Goal: Information Seeking & Learning: Learn about a topic

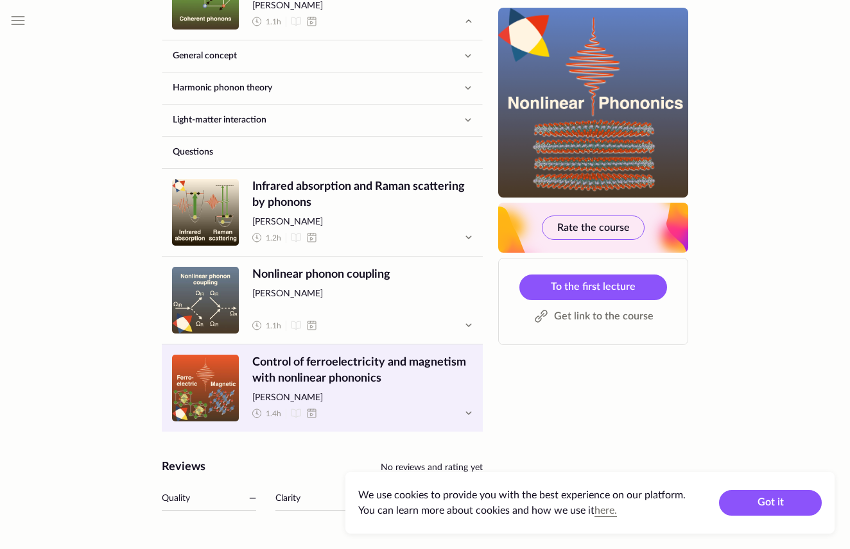
scroll to position [785, 0]
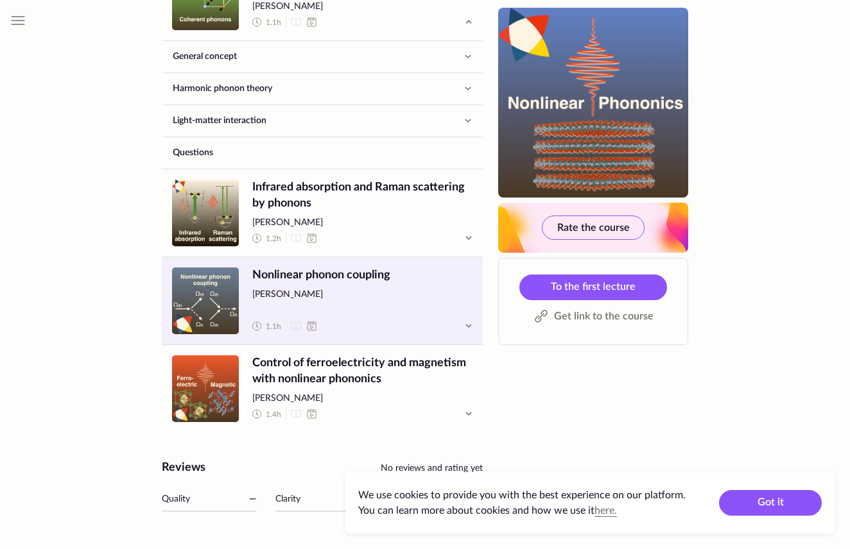
click at [381, 298] on span "[PERSON_NAME]" at bounding box center [362, 295] width 220 height 13
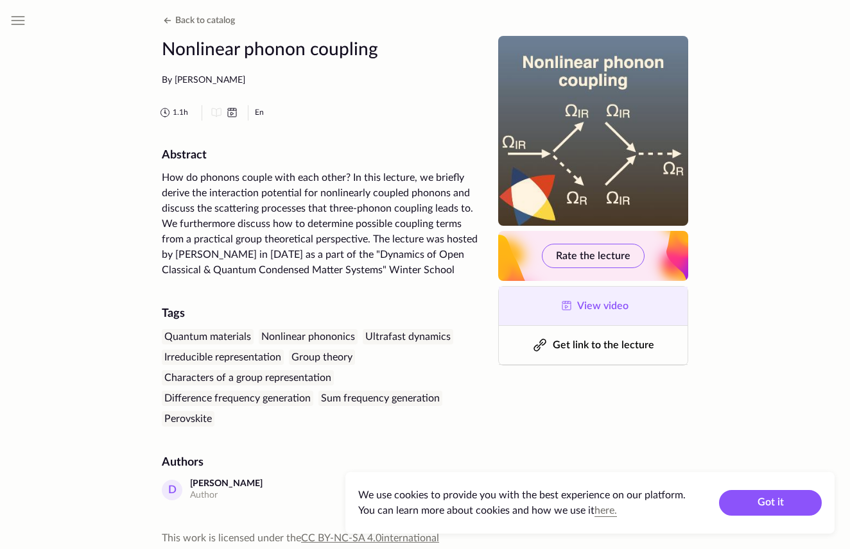
click at [606, 303] on span "View video" at bounding box center [602, 306] width 51 height 10
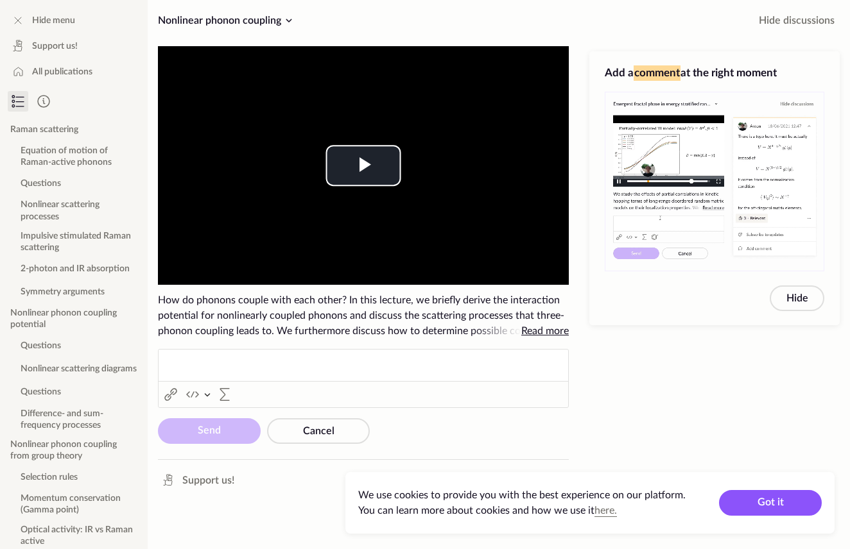
click at [19, 107] on icon at bounding box center [20, 107] width 8 height 0
click at [275, 22] on span "Nonlinear phonon coupling" at bounding box center [219, 20] width 123 height 10
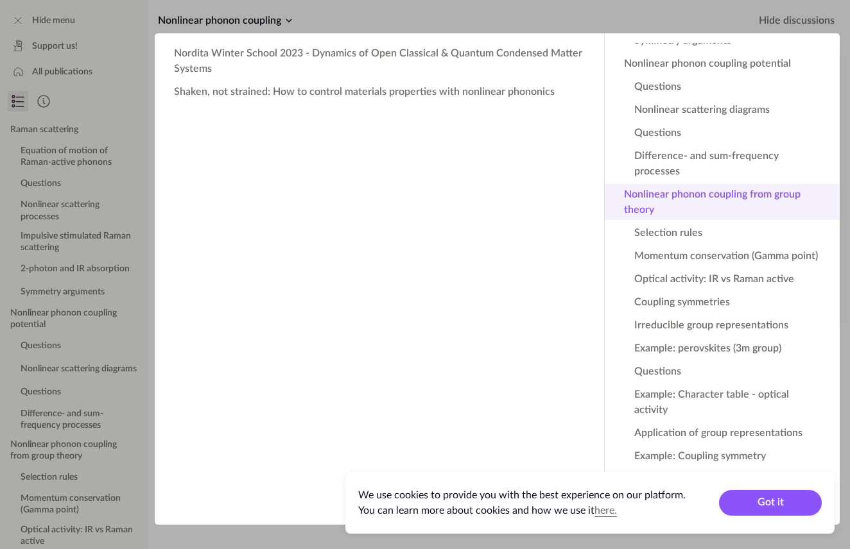
scroll to position [167, 0]
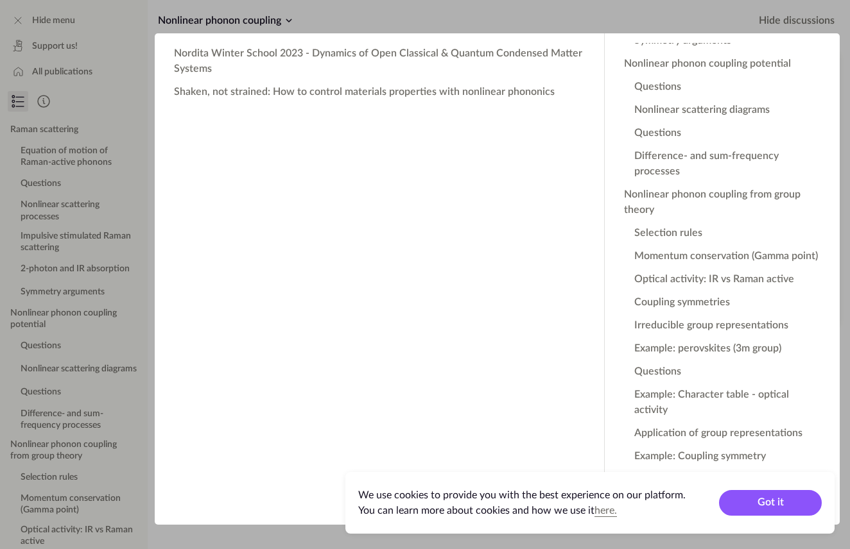
click at [595, 11] on app-backdrop at bounding box center [425, 274] width 850 height 549
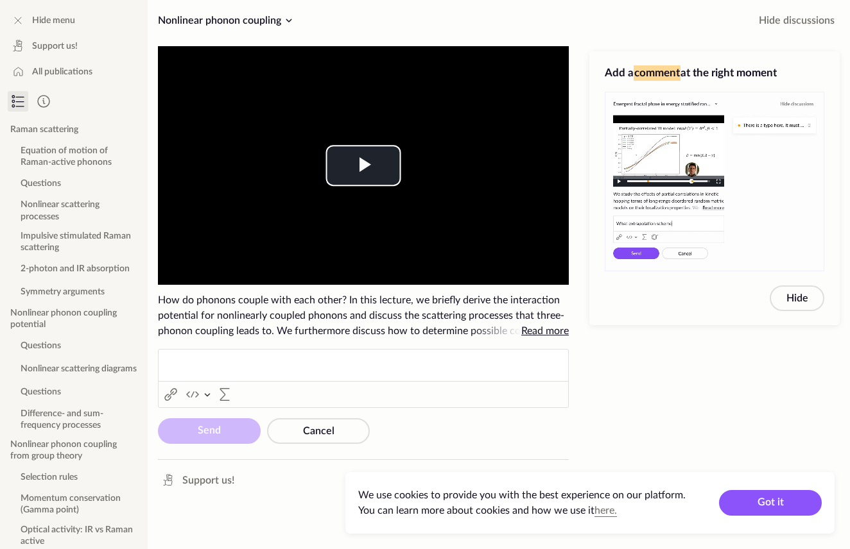
scroll to position [0, 0]
click at [17, 98] on icon at bounding box center [17, 101] width 15 height 15
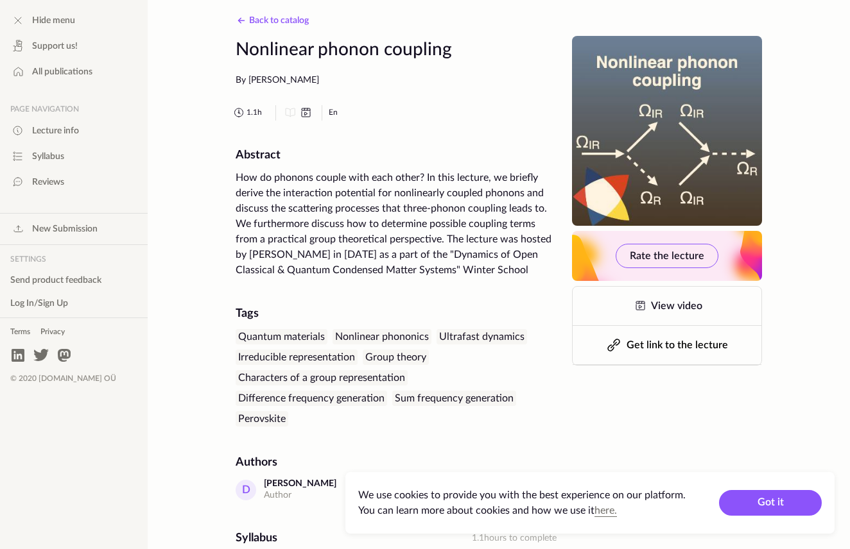
click at [249, 21] on span "Back to catalog" at bounding box center [279, 20] width 60 height 9
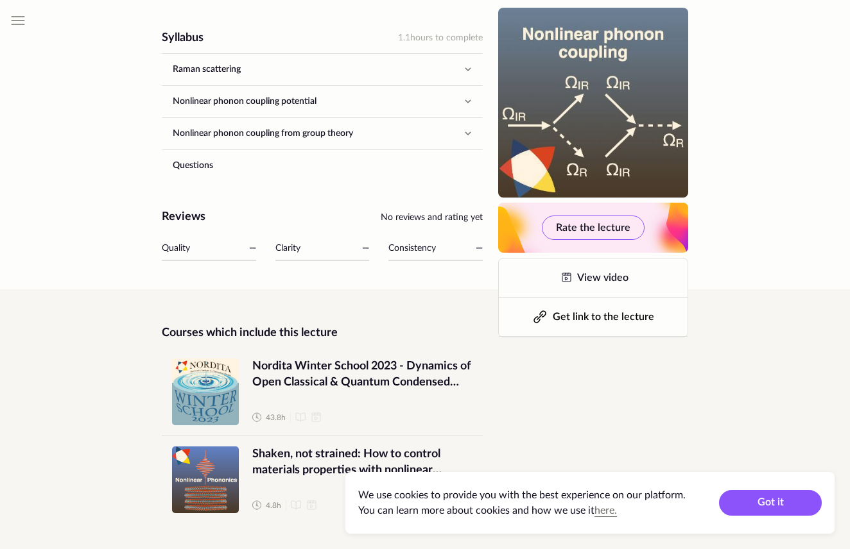
scroll to position [574, 0]
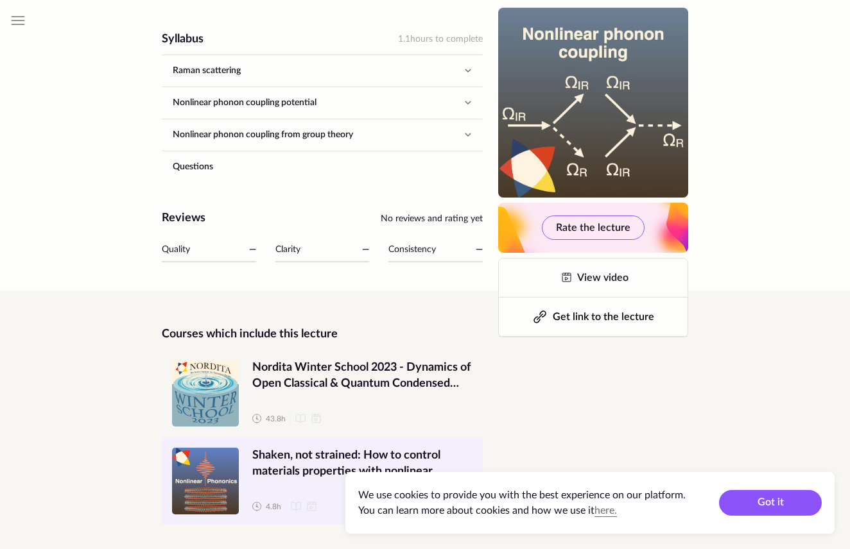
click at [323, 463] on span "Shaken, not strained: How to control materials properties with nonlinear phonon…" at bounding box center [362, 464] width 220 height 32
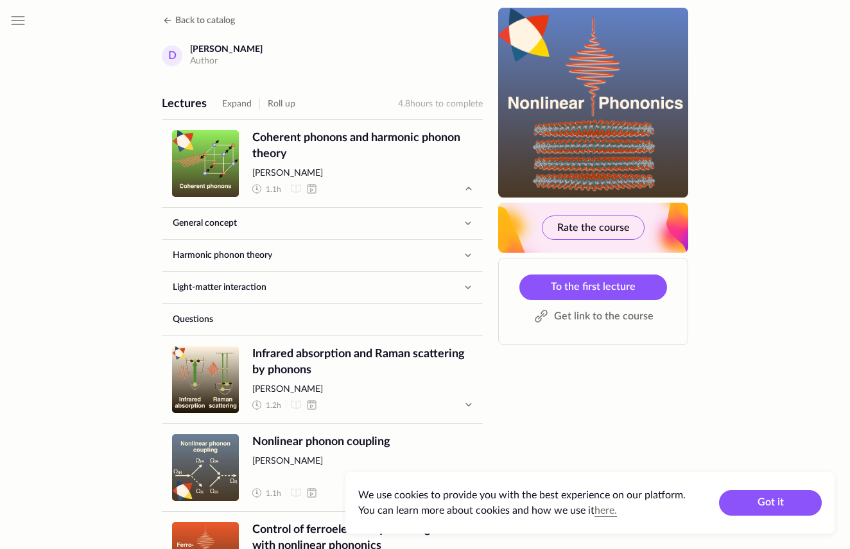
scroll to position [571, 0]
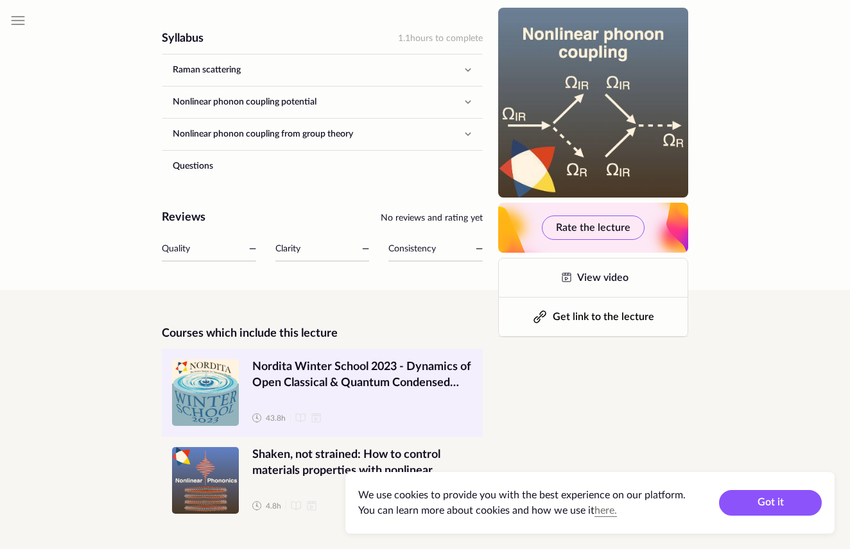
scroll to position [574, 0]
click at [286, 383] on span "Nordita Winter School 2023 - Dynamics of Open Classical & Quantum Condensed Mat…" at bounding box center [362, 376] width 220 height 32
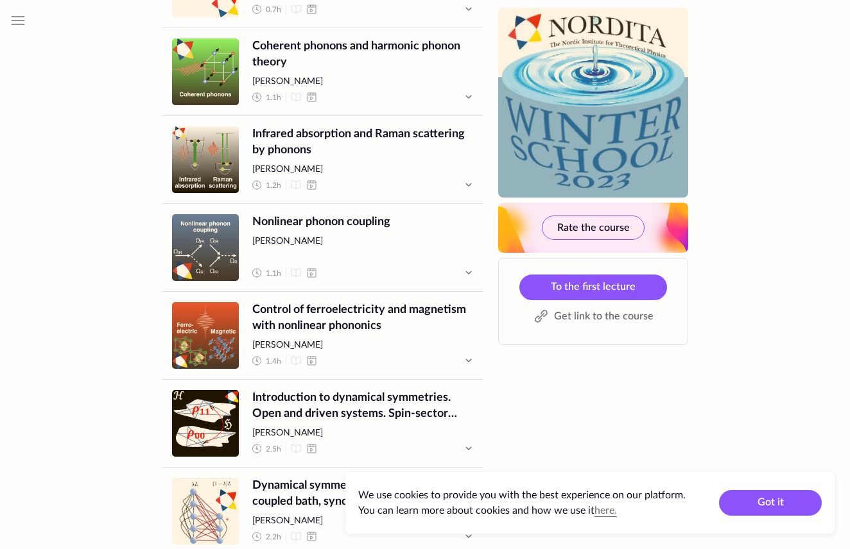
scroll to position [2959, 0]
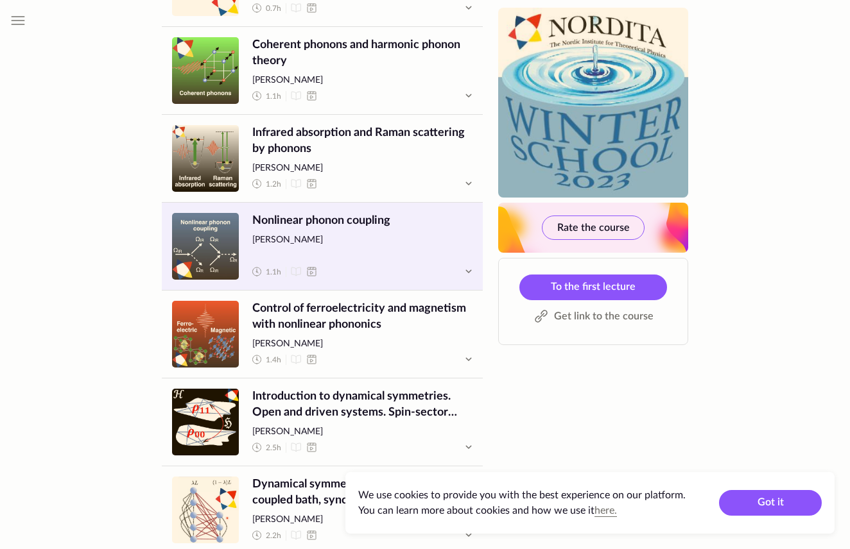
click at [196, 213] on span "Lecture" at bounding box center [205, 246] width 67 height 67
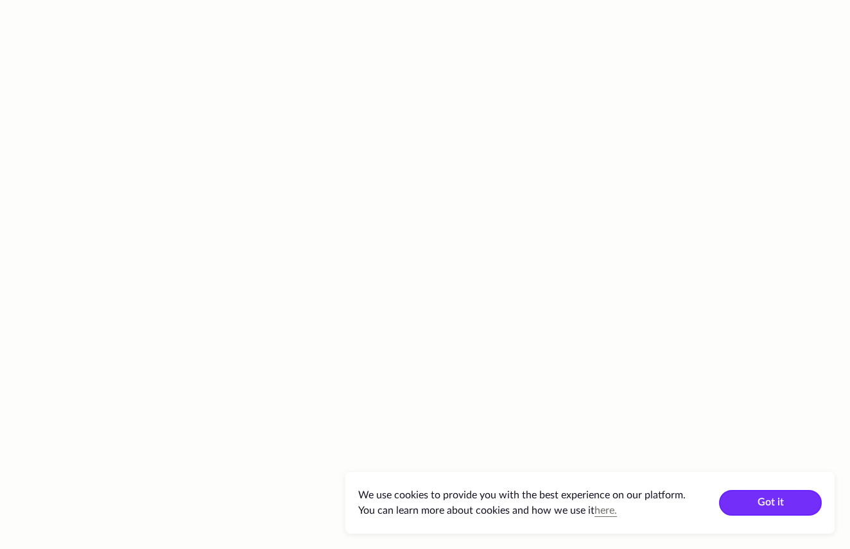
click at [793, 506] on button "Got it" at bounding box center [770, 503] width 103 height 26
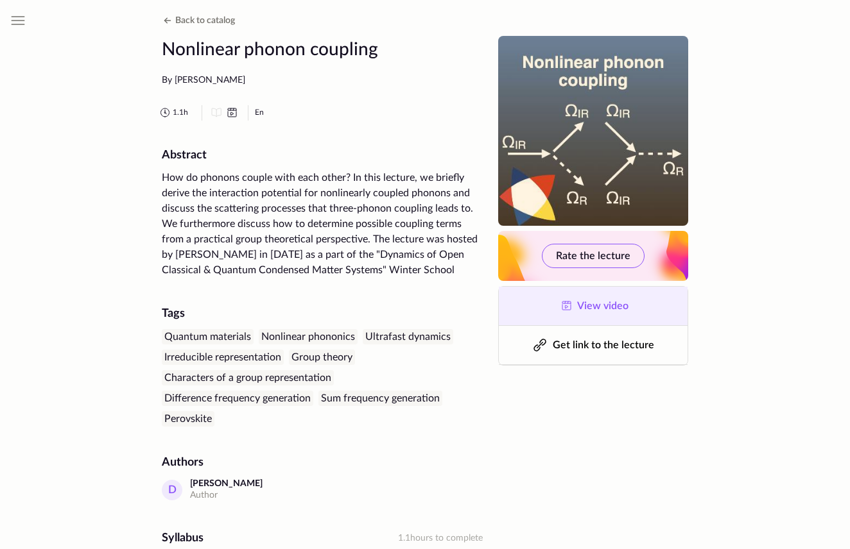
click at [595, 302] on span "View video" at bounding box center [602, 306] width 51 height 10
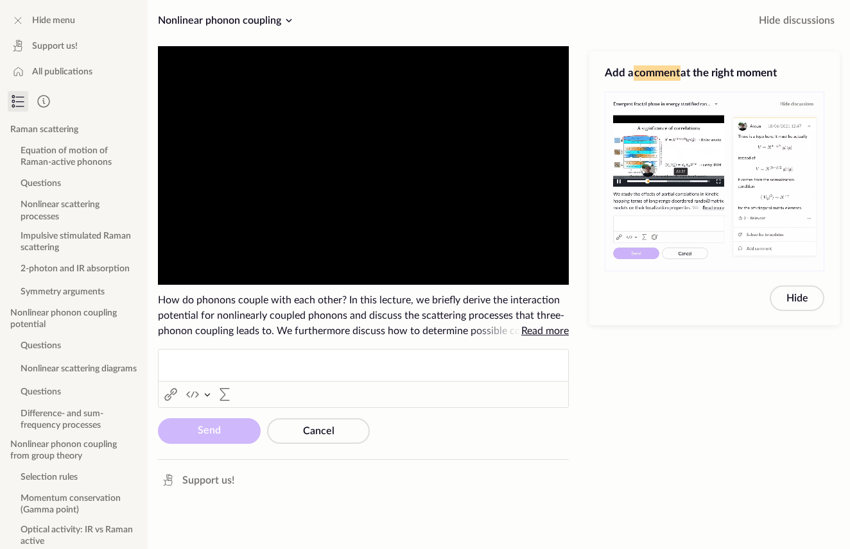
click at [318, 205] on video "To view this video please enable JavaScript, and consider upgrading to a web br…" at bounding box center [363, 165] width 411 height 239
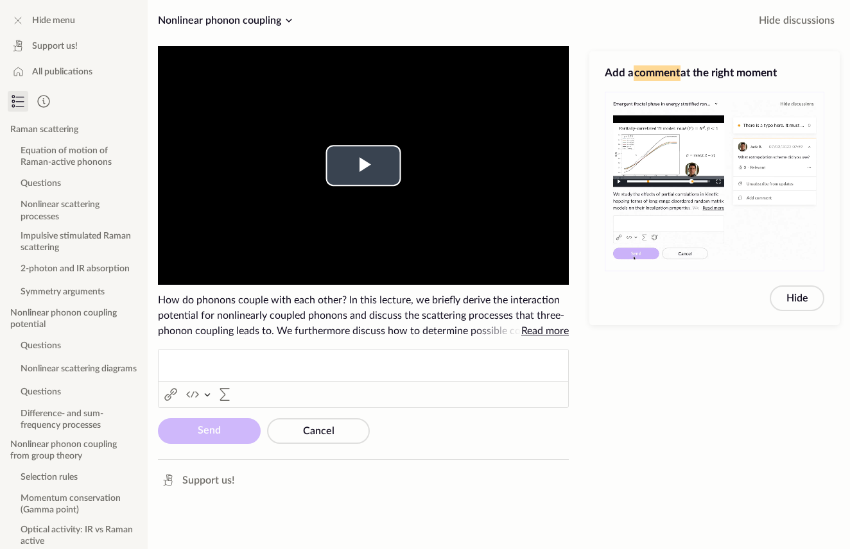
click at [363, 166] on span "Video Player" at bounding box center [363, 166] width 0 height 0
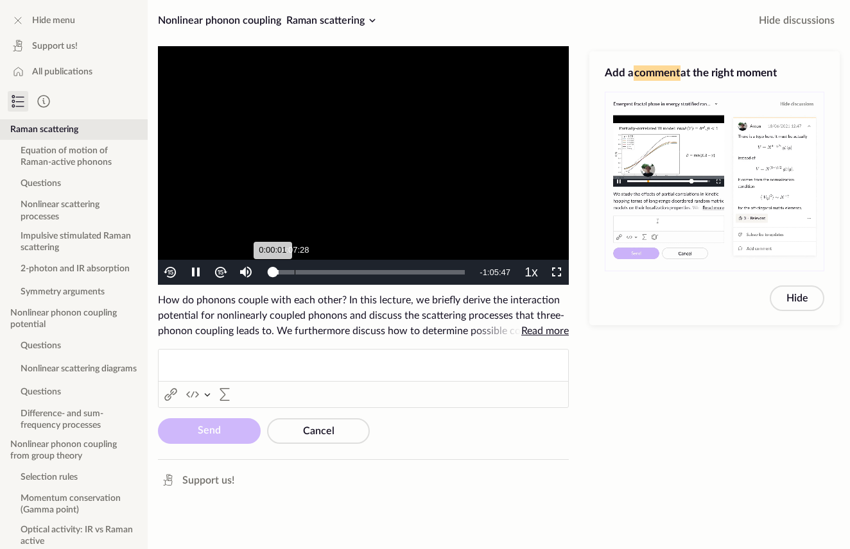
click at [295, 278] on div "Loaded : 3.13% 0:07:28 0:00:01" at bounding box center [368, 272] width 205 height 25
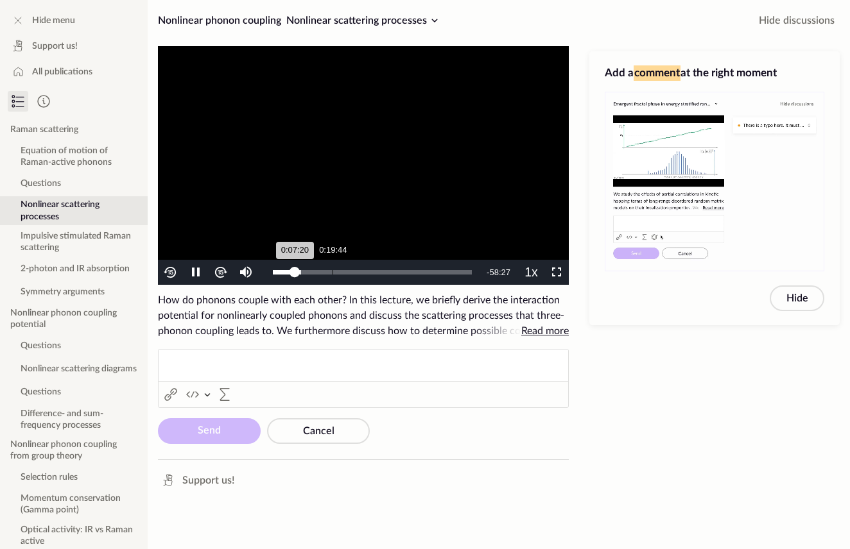
click at [332, 273] on div "0:19:44" at bounding box center [332, 272] width 1 height 4
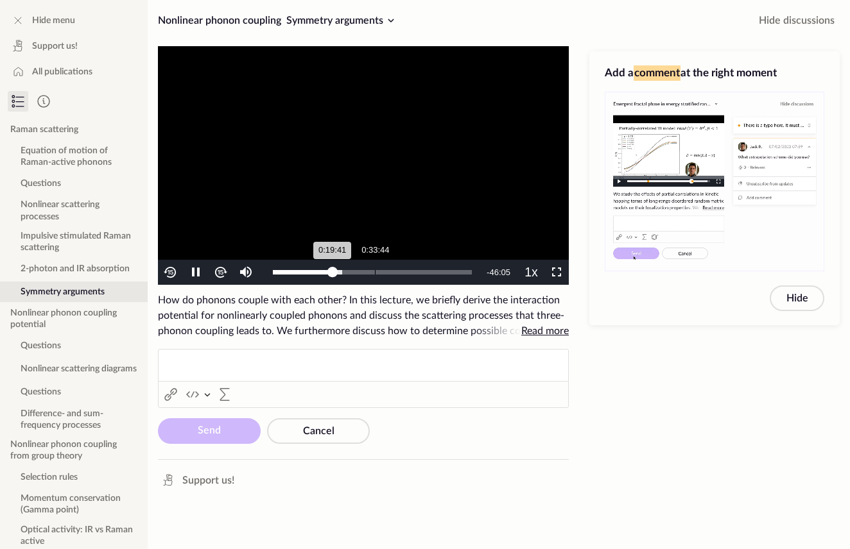
click at [375, 279] on div "Loaded : 34.96% 0:33:44 0:19:41" at bounding box center [372, 272] width 212 height 25
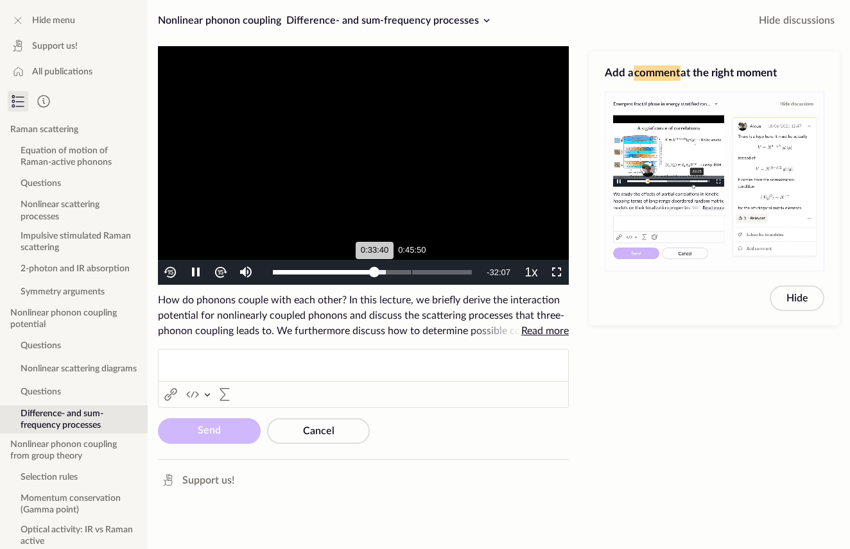
click at [411, 280] on div "Loaded : 56.70% 0:45:50 0:33:40" at bounding box center [372, 272] width 212 height 25
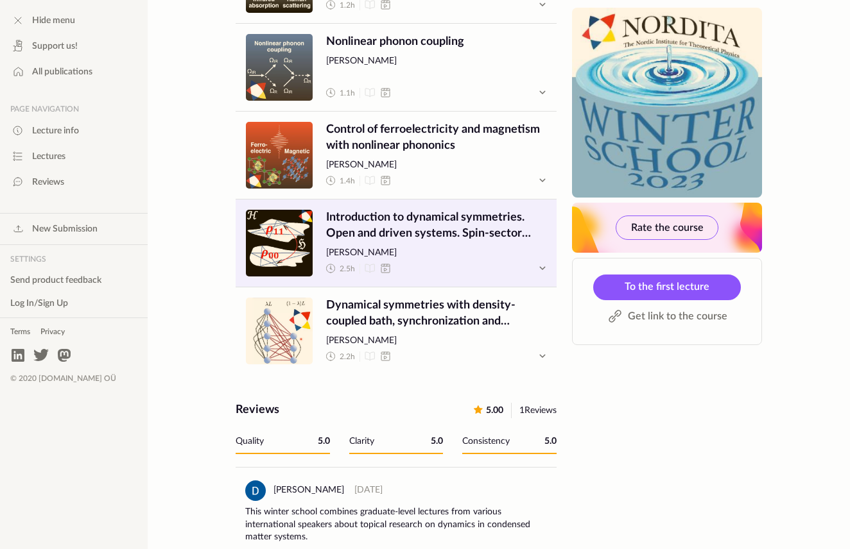
scroll to position [3137, 0]
